Goal: Obtain resource: Download file/media

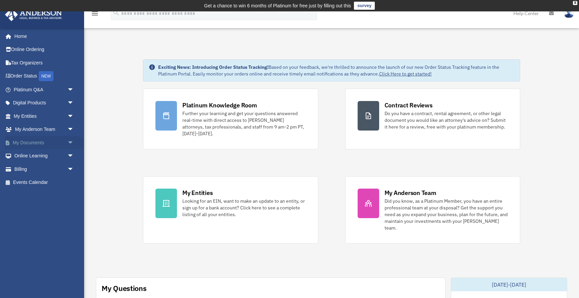
click at [71, 143] on span "arrow_drop_down" at bounding box center [73, 143] width 13 height 14
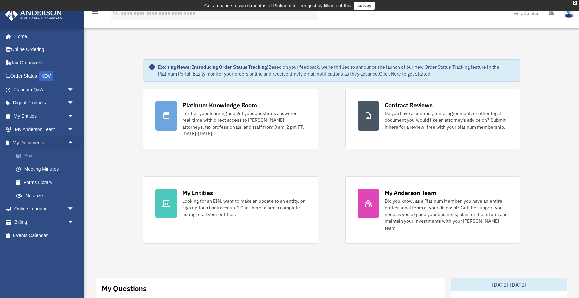
click at [29, 156] on link "Box" at bounding box center [46, 156] width 75 height 13
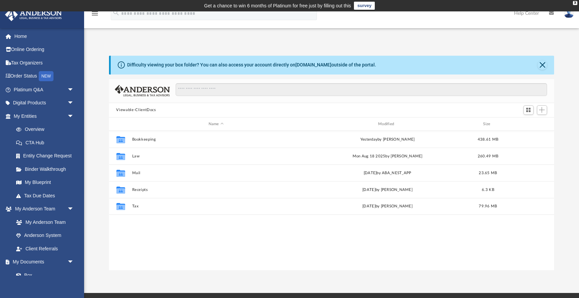
scroll to position [153, 445]
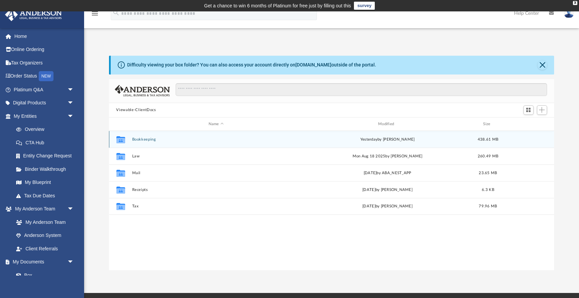
click at [142, 141] on button "Bookkeeping" at bounding box center [216, 139] width 168 height 4
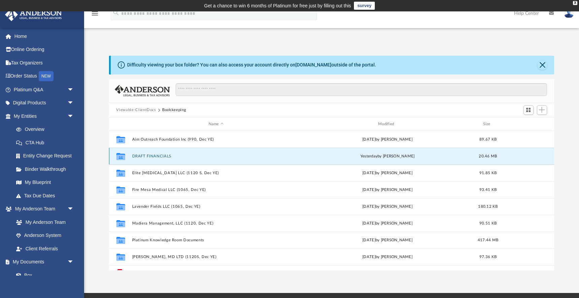
click at [141, 157] on button "DRAFT FINANCIALS" at bounding box center [216, 156] width 168 height 4
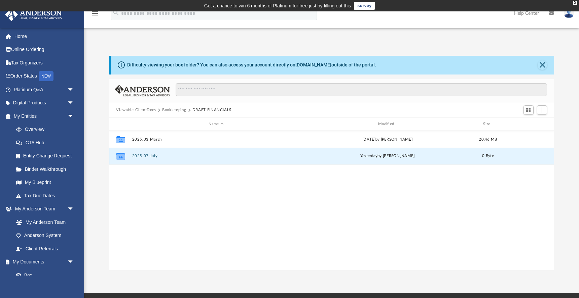
click at [147, 157] on button "2025.07 July" at bounding box center [216, 156] width 168 height 4
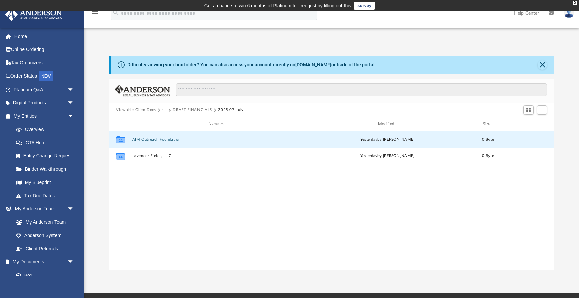
click at [153, 141] on button "AIM Outreach Foundation" at bounding box center [216, 139] width 168 height 4
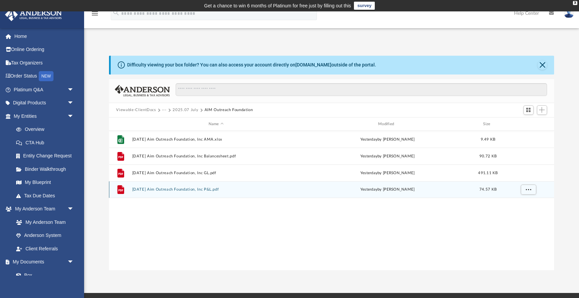
click at [207, 191] on button "2025.07.31 Aim Outreach Foundation, Inc P&L.pdf" at bounding box center [216, 190] width 168 height 4
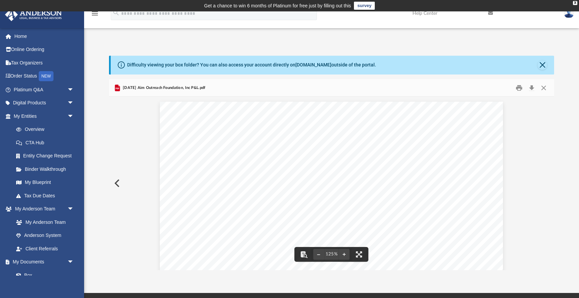
click at [543, 67] on button "Close" at bounding box center [541, 65] width 9 height 9
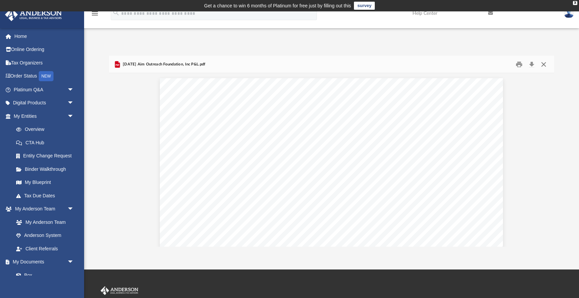
click at [544, 66] on button "Close" at bounding box center [543, 64] width 12 height 10
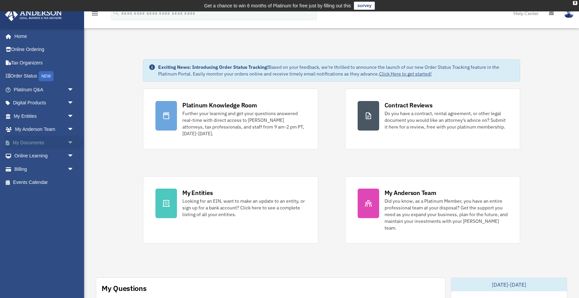
click at [71, 141] on span "arrow_drop_down" at bounding box center [73, 143] width 13 height 14
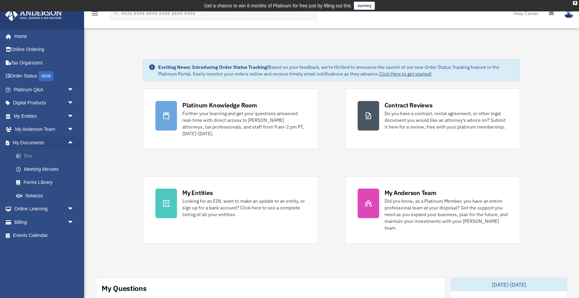
click at [27, 157] on link "Box" at bounding box center [46, 156] width 75 height 13
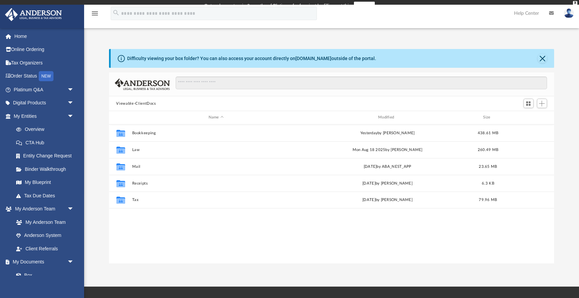
scroll to position [153, 445]
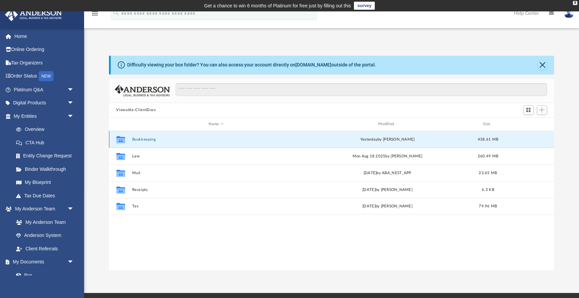
click at [142, 140] on button "Bookkeeping" at bounding box center [216, 139] width 168 height 4
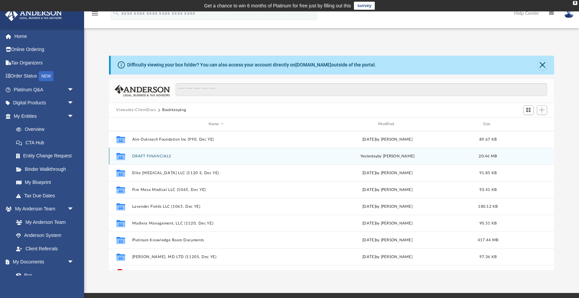
click at [144, 156] on button "DRAFT FINANCIALS" at bounding box center [216, 156] width 168 height 4
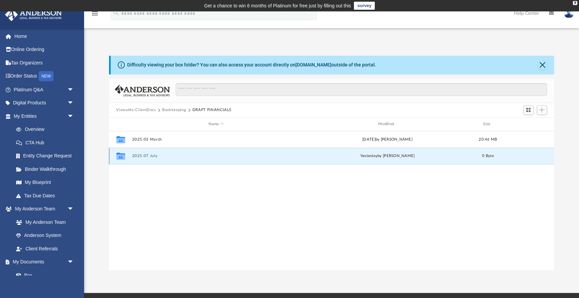
click at [156, 158] on button "2025.07 July" at bounding box center [216, 156] width 168 height 4
click at [156, 158] on button "Lavender Fields, LLC" at bounding box center [216, 156] width 168 height 4
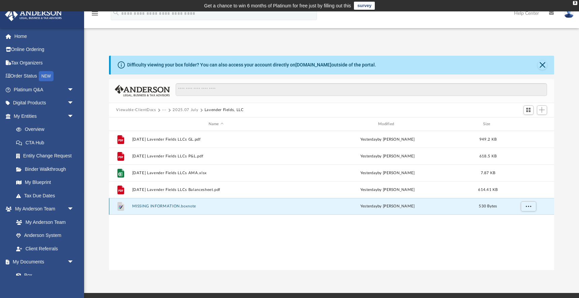
click at [184, 208] on button "MISSING INFORMATION.boxnote" at bounding box center [216, 207] width 168 height 4
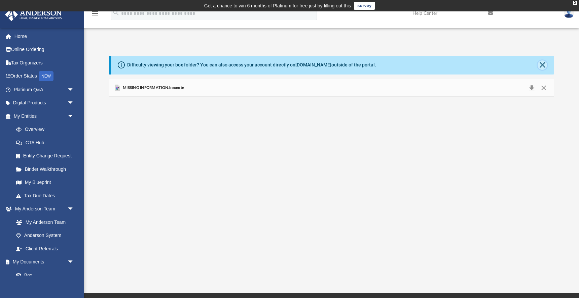
click at [542, 66] on button "Close" at bounding box center [541, 65] width 9 height 9
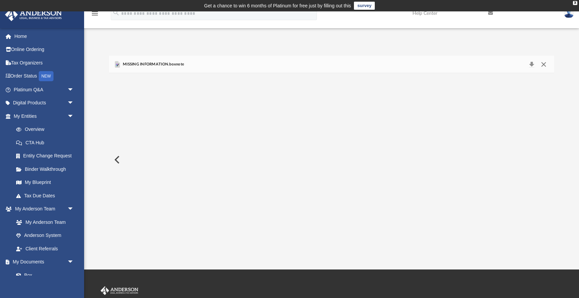
click at [542, 65] on button "Close" at bounding box center [543, 64] width 12 height 9
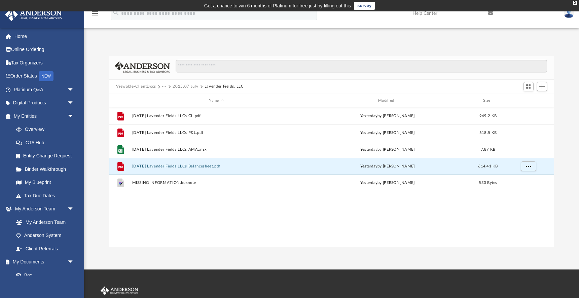
click at [218, 165] on button "2025.07.31 Lavender Fields LLCs Balancesheet.pdf" at bounding box center [216, 166] width 168 height 4
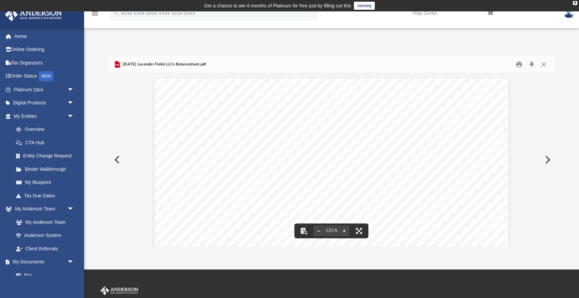
click at [541, 64] on button "Close" at bounding box center [543, 64] width 12 height 10
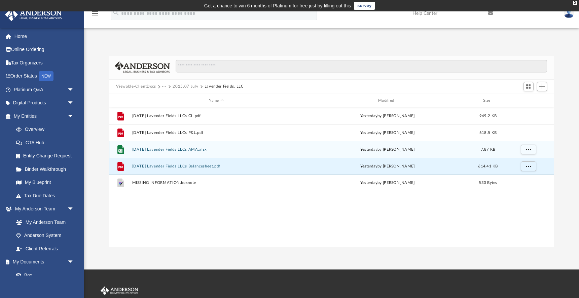
click at [205, 151] on button "2025.07.31 Lavender Fields LLCs AMA.xlsx" at bounding box center [216, 150] width 168 height 4
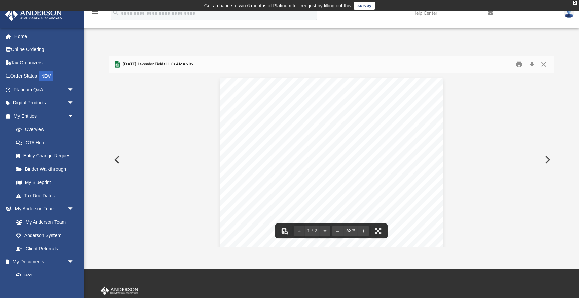
click at [548, 159] on button "Preview" at bounding box center [546, 160] width 15 height 19
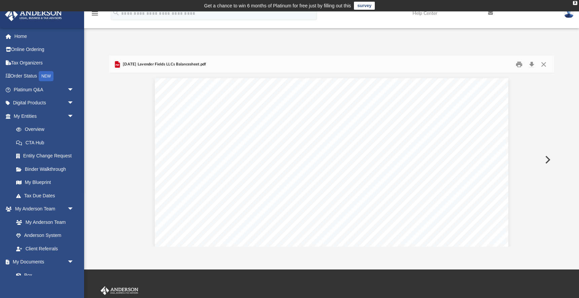
click at [548, 159] on button "Preview" at bounding box center [546, 160] width 15 height 19
click at [117, 161] on button "Preview" at bounding box center [116, 160] width 15 height 19
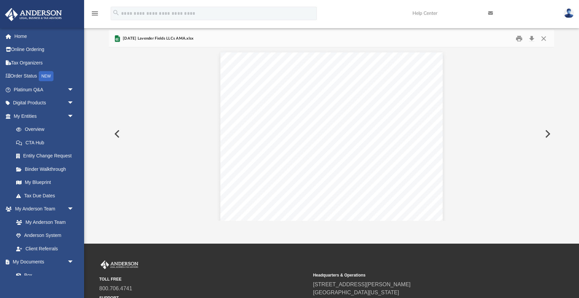
scroll to position [27, 0]
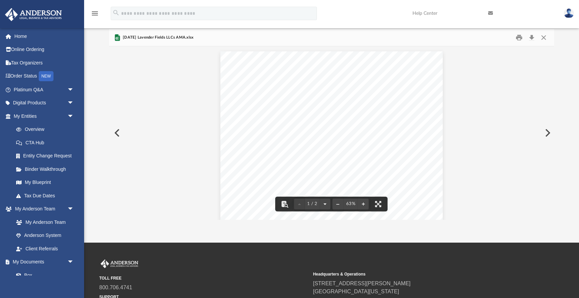
click at [325, 204] on button "File preview" at bounding box center [324, 204] width 11 height 15
click at [340, 114] on div "Transaction Report Total for Smoke Ranch LLC -$ 43,144.11 Total for Ask My Acco…" at bounding box center [331, 137] width 222 height 172
click at [116, 133] on button "Preview" at bounding box center [116, 133] width 15 height 19
click at [360, 175] on div "MISSING INFORMATION Lavender Fields LLCs Profit and Loss by Class January - Jul…" at bounding box center [331, 137] width 222 height 172
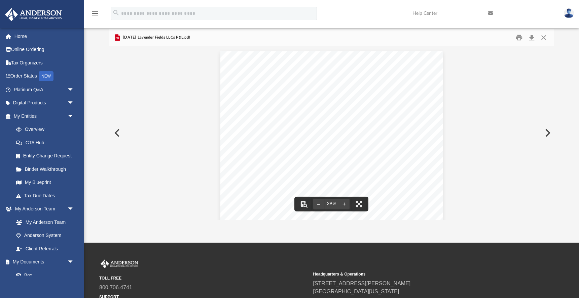
click at [344, 204] on button "File preview" at bounding box center [343, 204] width 11 height 15
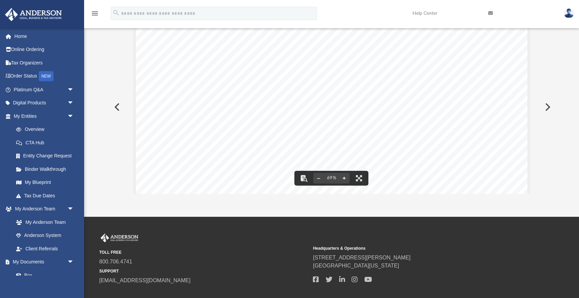
scroll to position [54, 0]
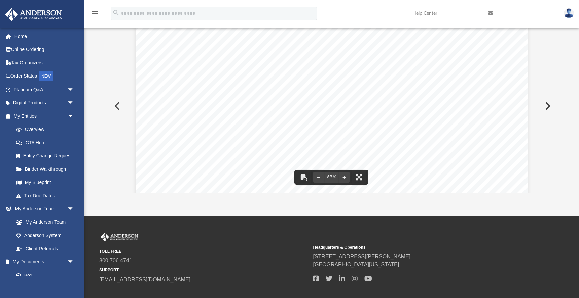
drag, startPoint x: 522, startPoint y: 152, endPoint x: 525, endPoint y: 203, distance: 50.5
click at [525, 203] on div "App skirmanipasha@gmail.com Sign Out skirmanipasha@gmail.com Home Online Orderi…" at bounding box center [289, 87] width 579 height 258
click at [118, 106] on button "Preview" at bounding box center [116, 106] width 15 height 19
click at [548, 107] on button "Preview" at bounding box center [546, 106] width 15 height 19
click at [548, 108] on button "Preview" at bounding box center [546, 106] width 15 height 19
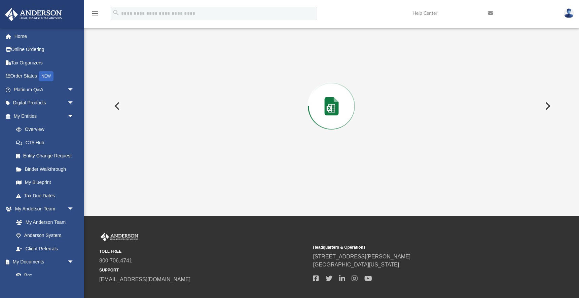
scroll to position [182, 0]
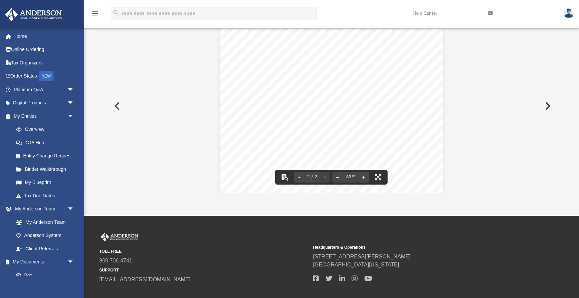
click at [367, 137] on div "Transaction Report Total for Smoke Ranch LLC -$ 43,144.11 Total for Ask My Acco…" at bounding box center [331, 111] width 222 height 172
click at [299, 178] on button "File preview" at bounding box center [299, 177] width 11 height 15
click at [350, 103] on div "Transaction Report Lavender Fields LLCs Transaction Report January - July, 2025…" at bounding box center [331, 111] width 222 height 172
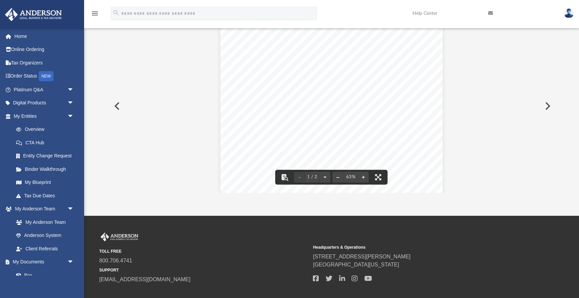
click at [482, 160] on div "Transaction Report Lavender Fields LLCs Transaction Report January - July, 2025…" at bounding box center [331, 201] width 445 height 364
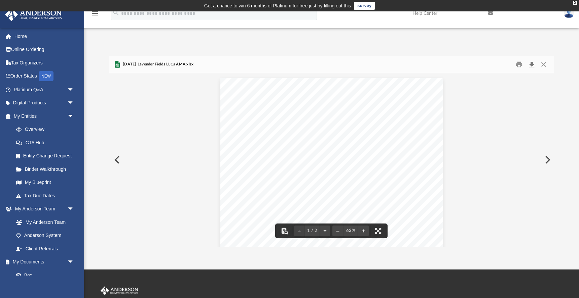
click at [532, 65] on button "Download" at bounding box center [531, 64] width 12 height 10
click at [462, 0] on td "Get a chance to win 6 months of Platinum for free just by filling out this surv…" at bounding box center [289, 5] width 579 height 11
